Goal: Task Accomplishment & Management: Use online tool/utility

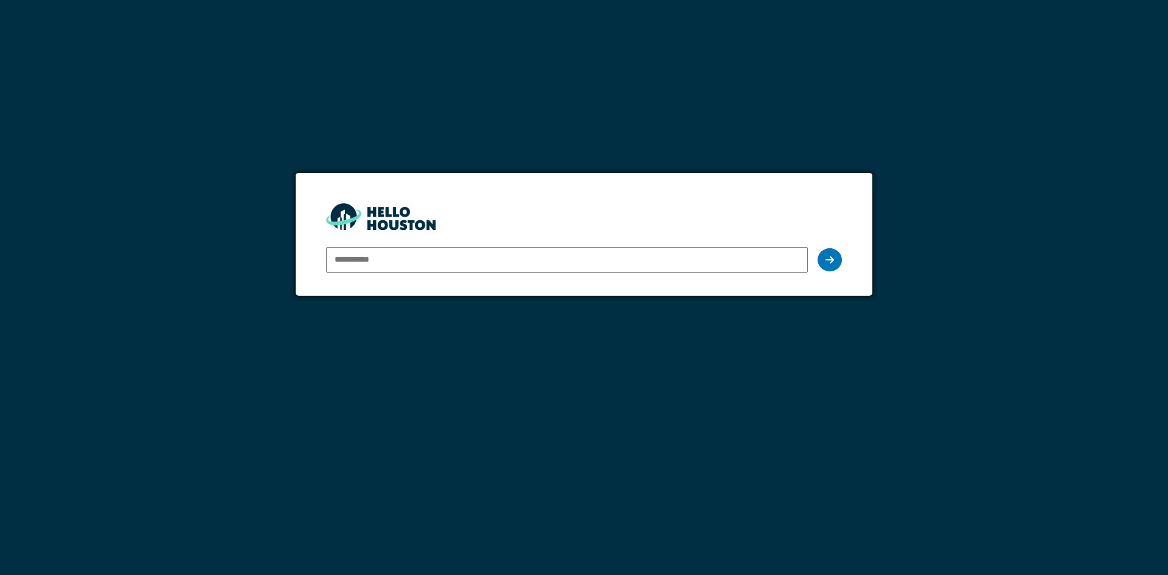
click at [338, 266] on input "email" at bounding box center [566, 260] width 481 height 26
type input "**********"
click at [831, 263] on icon at bounding box center [829, 260] width 9 height 10
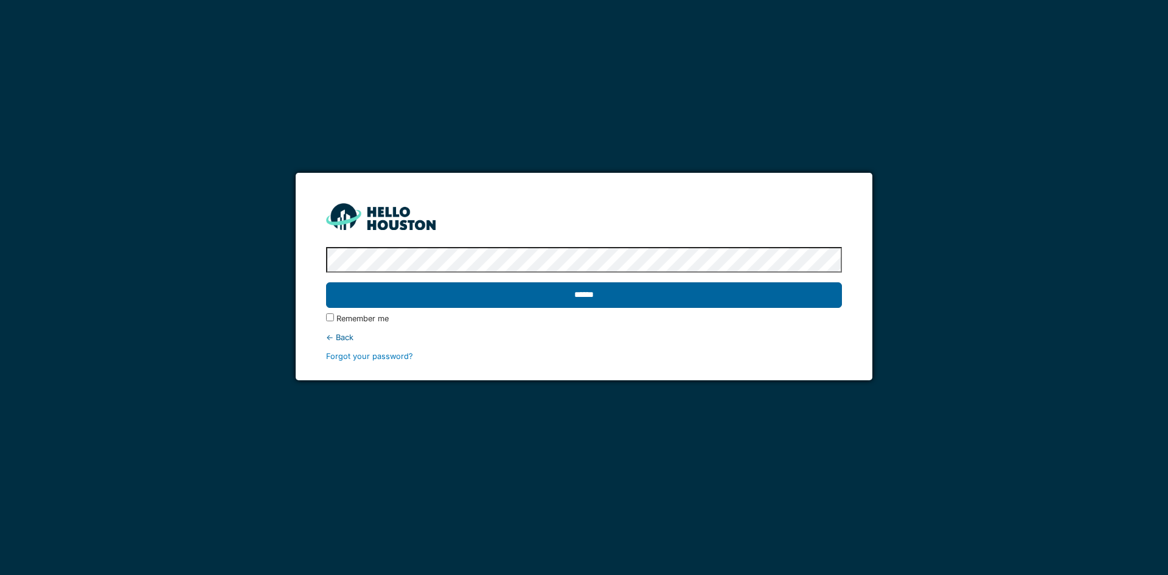
click at [464, 294] on input "******" at bounding box center [583, 295] width 515 height 26
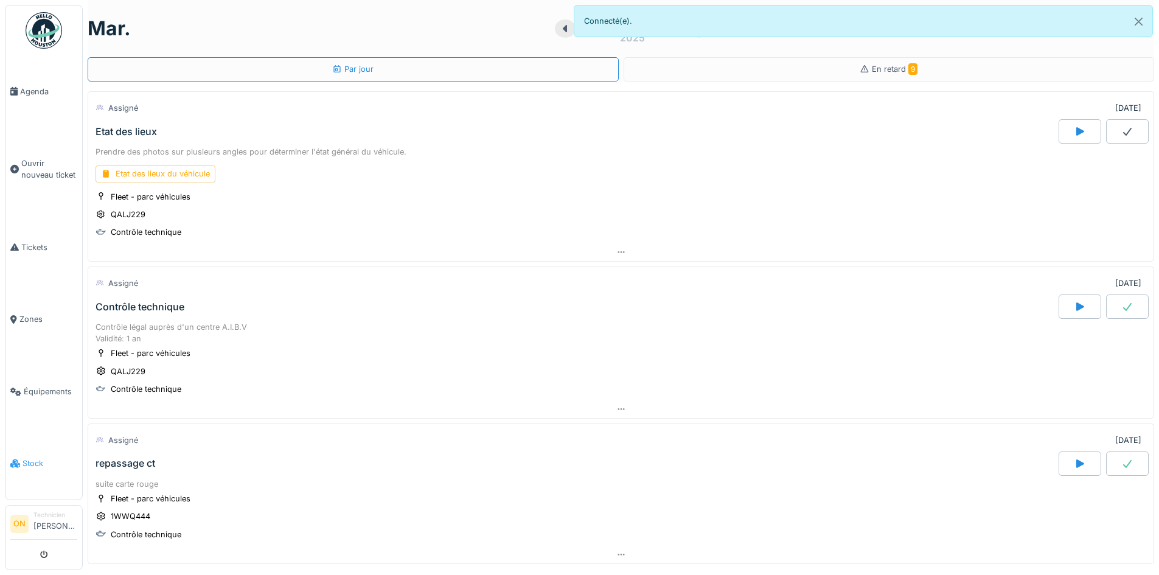
click at [35, 457] on span "Stock" at bounding box center [50, 463] width 55 height 12
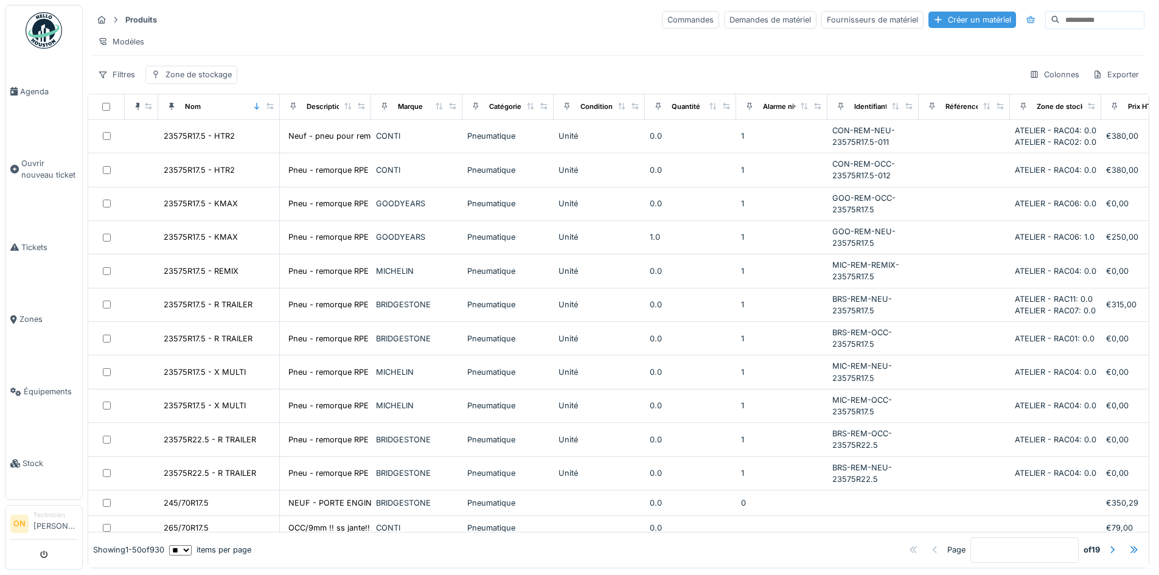
click at [929, 23] on div "Créer un matériel" at bounding box center [972, 20] width 88 height 16
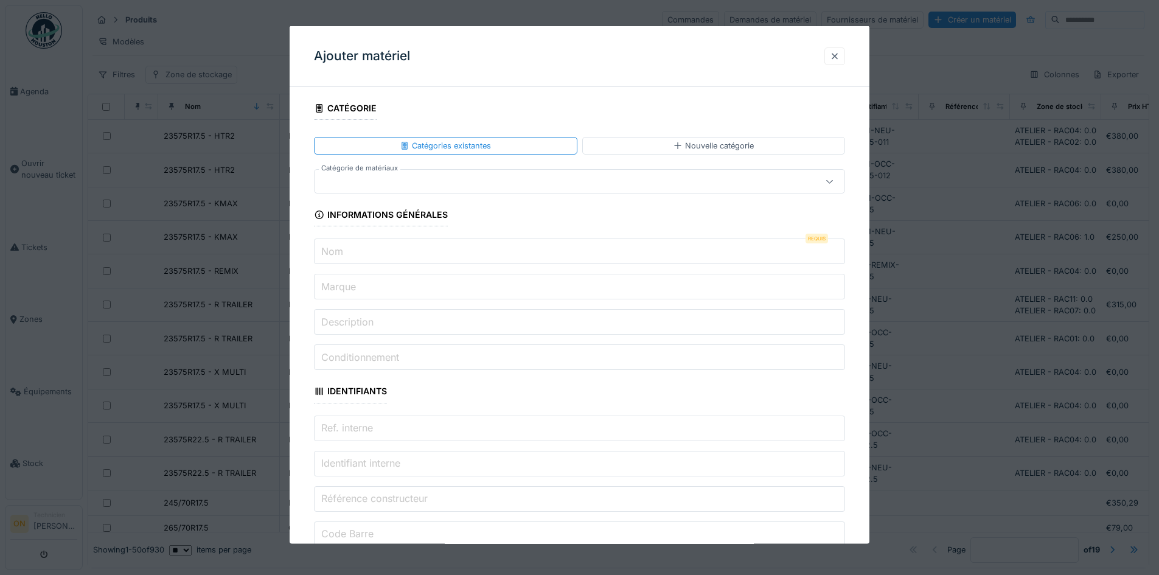
click at [837, 57] on div at bounding box center [835, 56] width 10 height 12
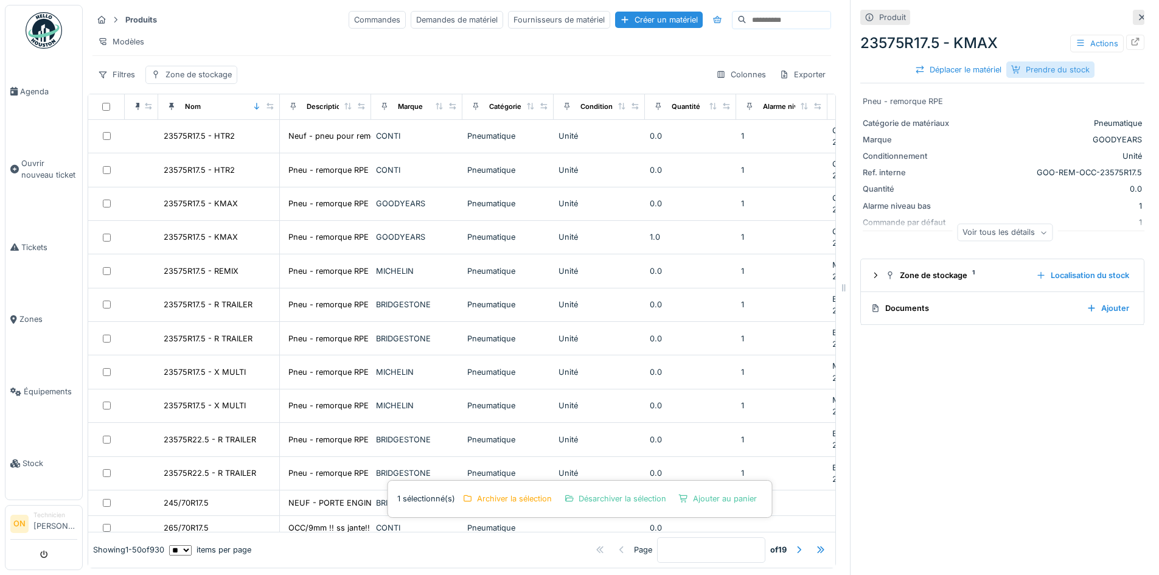
click at [1045, 70] on div "Prendre du stock" at bounding box center [1050, 69] width 88 height 16
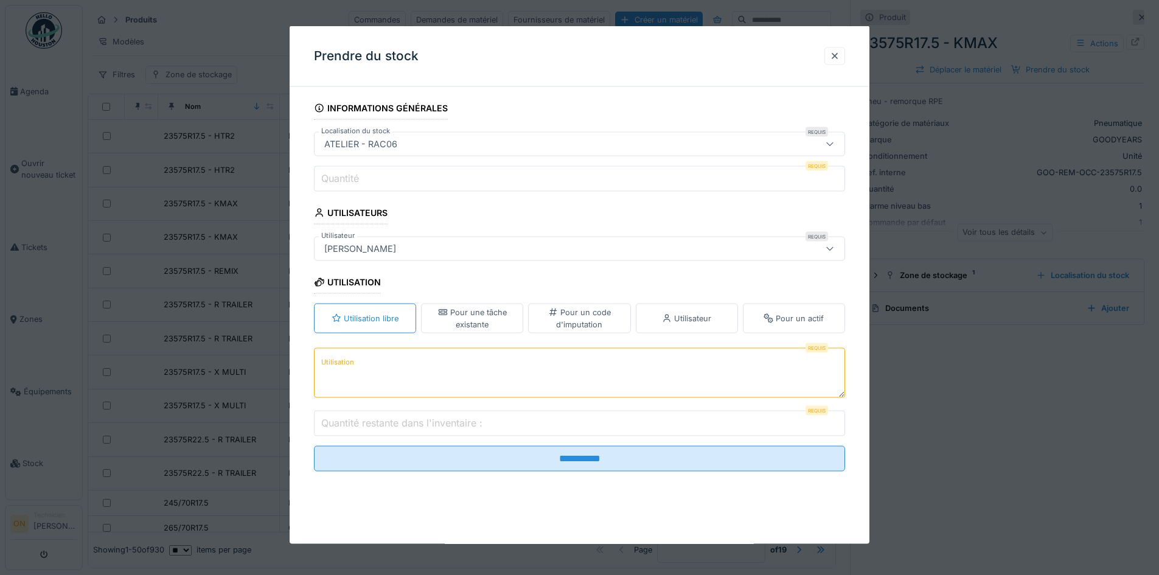
click at [357, 178] on label "Quantité" at bounding box center [340, 178] width 43 height 15
click at [357, 178] on input "Quantité" at bounding box center [579, 179] width 531 height 26
type input "*"
click at [475, 313] on div "Pour une tâche existante" at bounding box center [471, 318] width 91 height 23
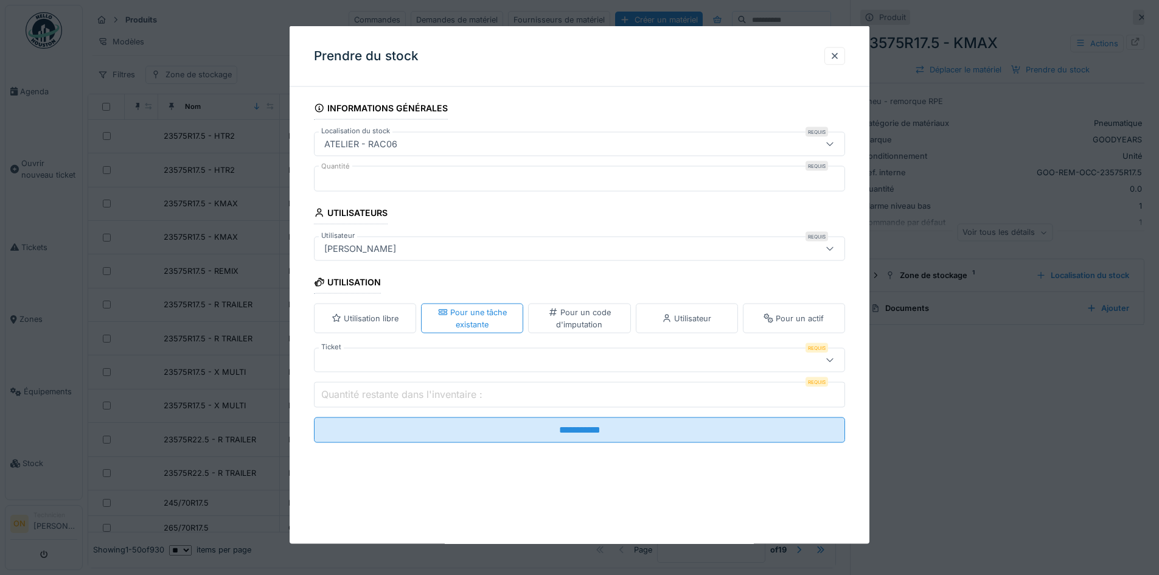
click at [414, 359] on div at bounding box center [548, 359] width 458 height 13
click at [837, 60] on div at bounding box center [835, 56] width 10 height 12
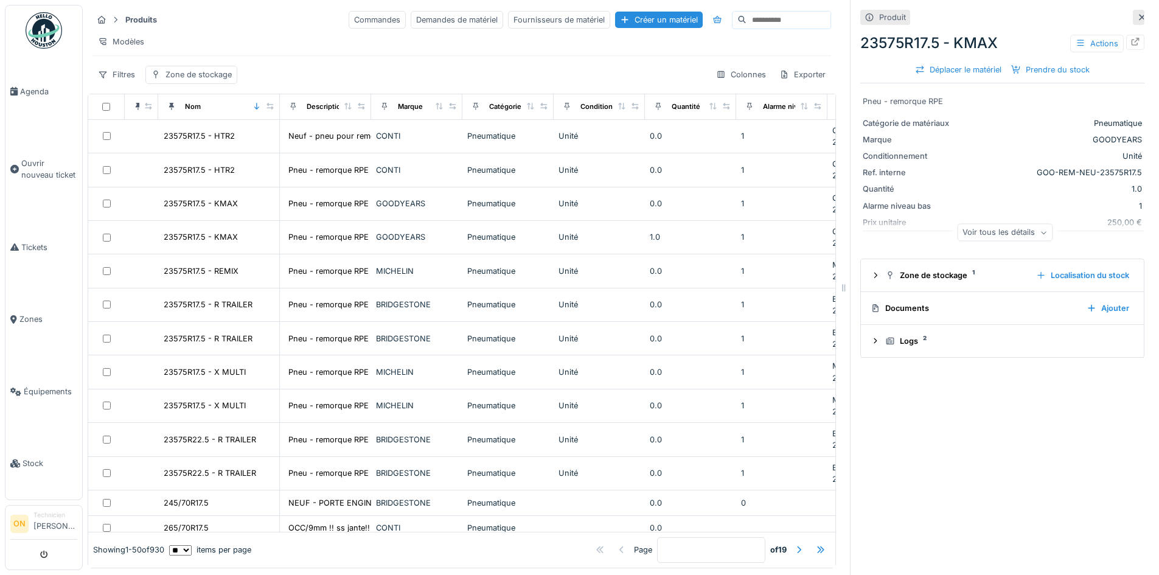
click at [1132, 16] on div at bounding box center [1138, 17] width 12 height 15
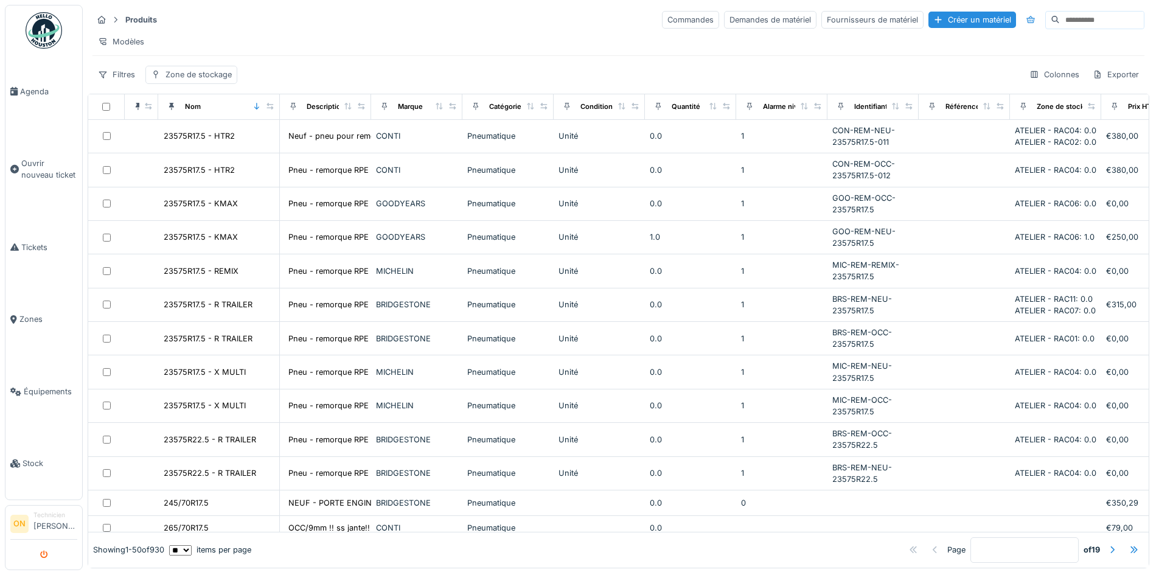
click at [44, 556] on icon "submit" at bounding box center [44, 555] width 8 height 8
